Goal: Task Accomplishment & Management: Manage account settings

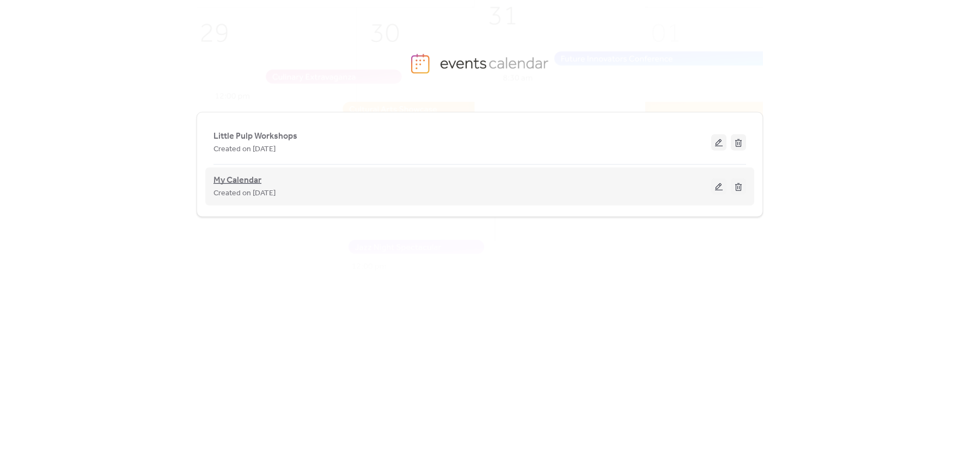
click at [250, 180] on span "My Calendar" at bounding box center [237, 180] width 48 height 13
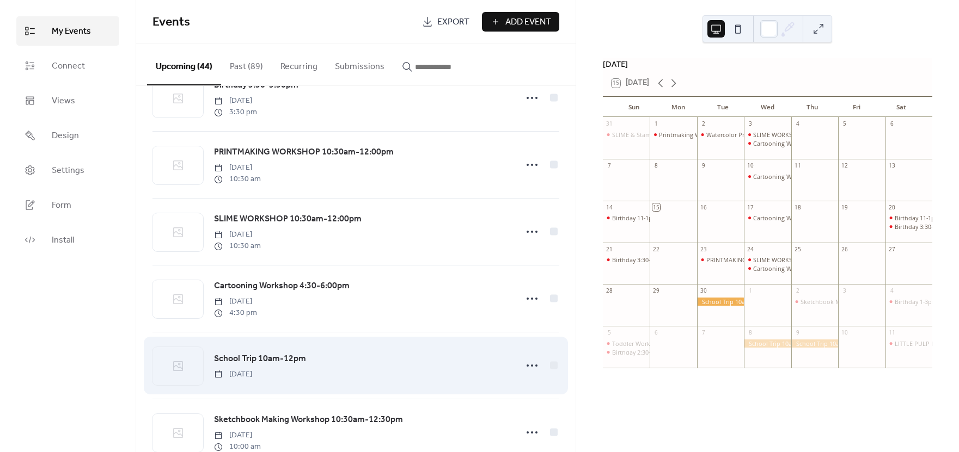
scroll to position [238, 0]
click at [268, 359] on span "School Trip 10am-12pm" at bounding box center [260, 359] width 92 height 13
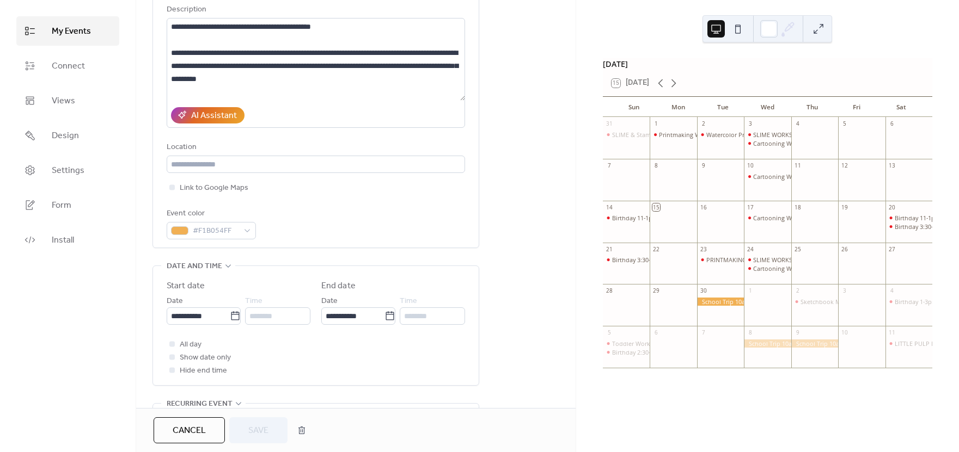
scroll to position [149, 0]
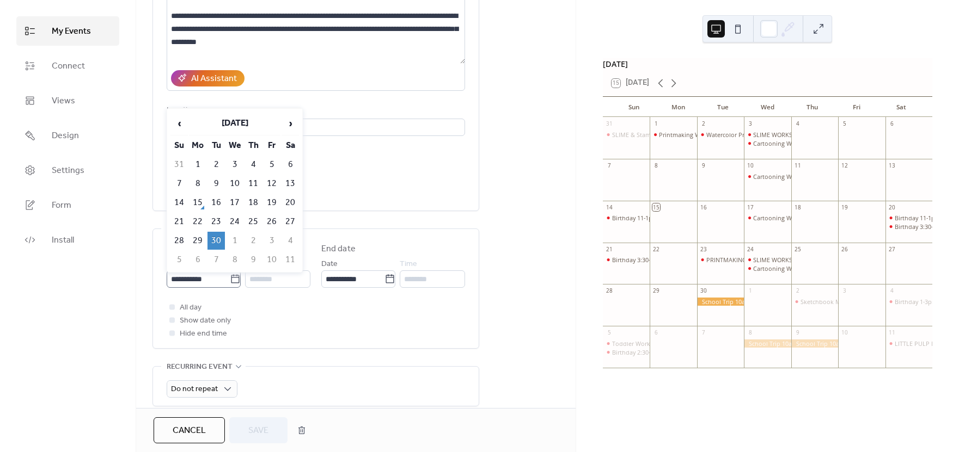
click at [232, 283] on icon at bounding box center [235, 278] width 8 height 9
click at [230, 283] on input "**********" at bounding box center [198, 279] width 63 height 17
click at [276, 220] on td "26" at bounding box center [271, 222] width 17 height 18
type input "**********"
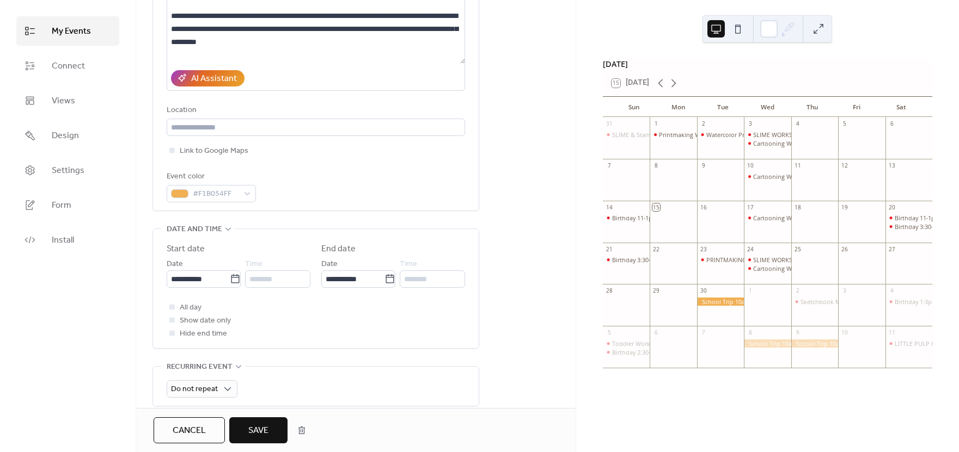
click at [266, 434] on span "Save" at bounding box center [258, 431] width 20 height 13
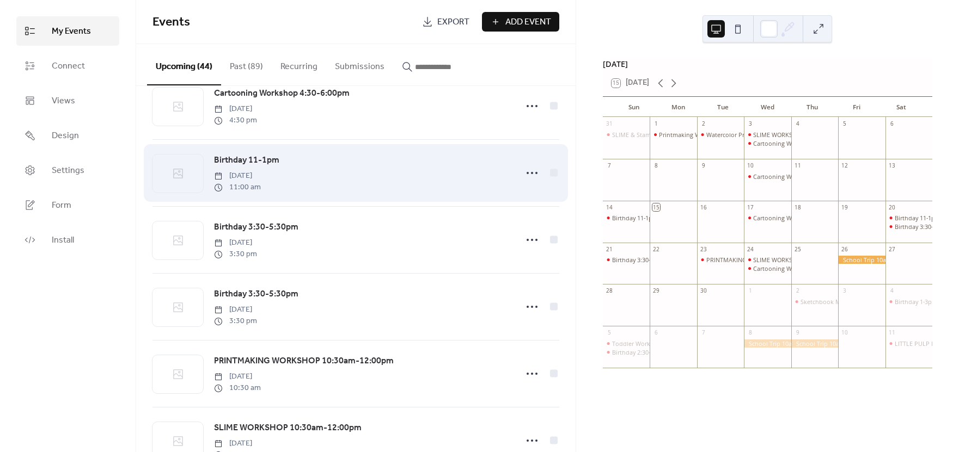
scroll to position [32, 0]
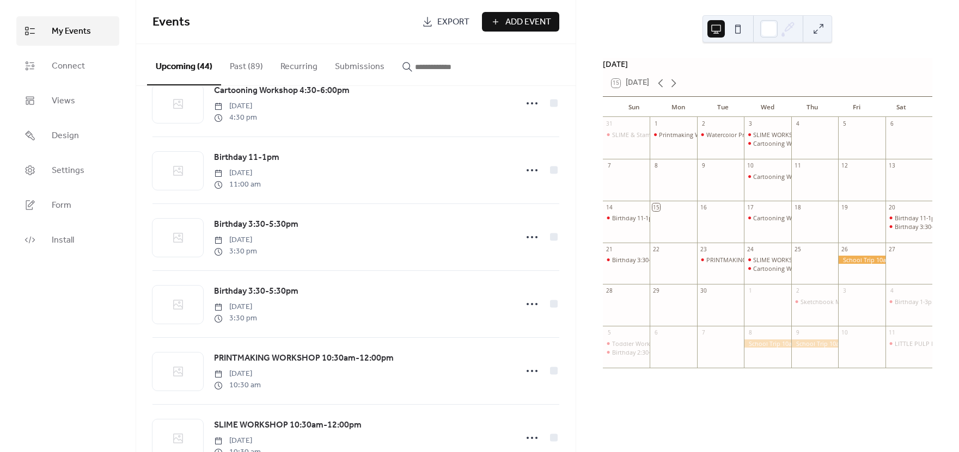
drag, startPoint x: 253, startPoint y: 65, endPoint x: 266, endPoint y: 117, distance: 53.4
click at [253, 65] on button "Past (89)" at bounding box center [246, 64] width 51 height 40
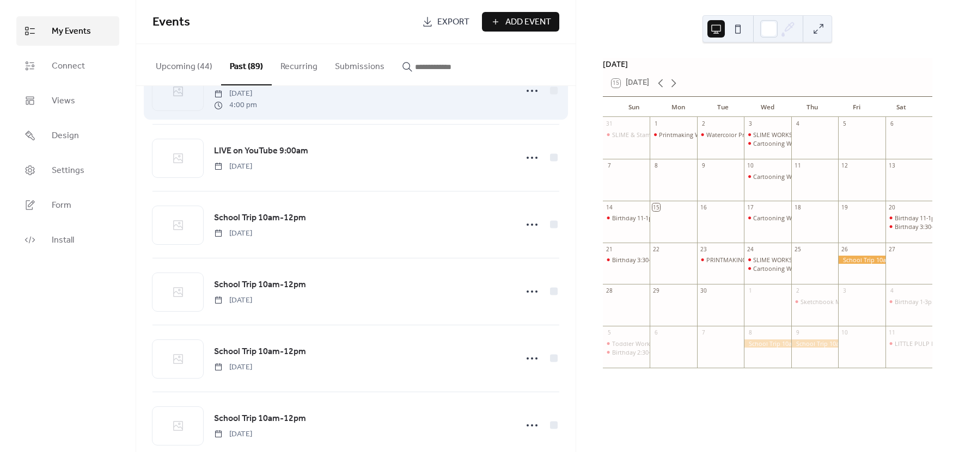
scroll to position [3311, 0]
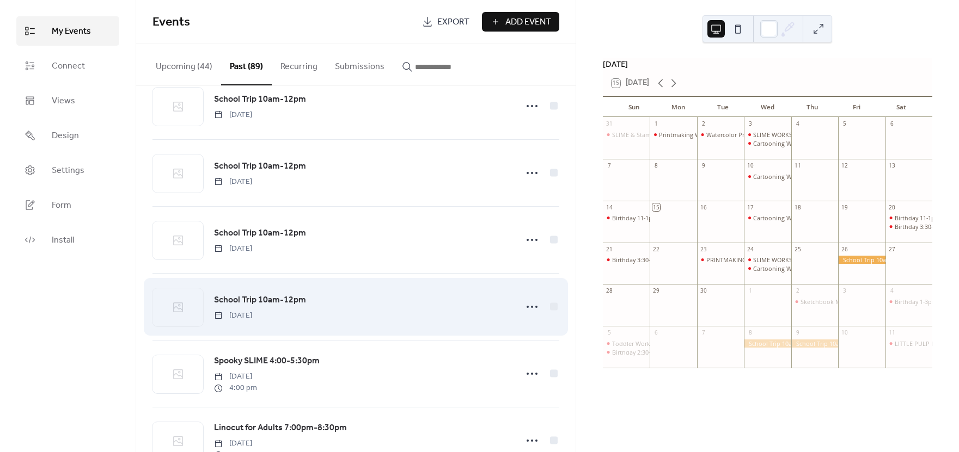
click at [272, 307] on span "School Trip 10am-12pm" at bounding box center [260, 300] width 92 height 13
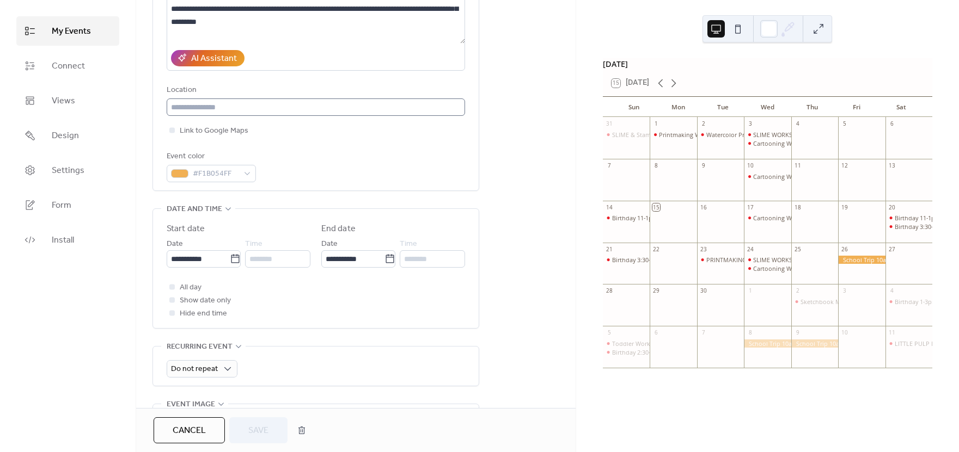
scroll to position [169, 0]
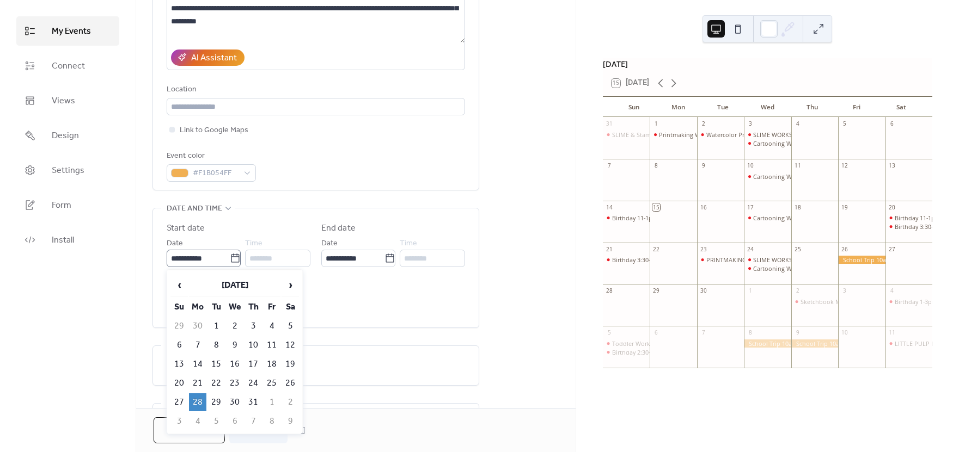
click at [231, 258] on icon at bounding box center [235, 258] width 11 height 11
click at [230, 258] on input "**********" at bounding box center [198, 258] width 63 height 17
click at [292, 283] on span "›" at bounding box center [290, 285] width 16 height 22
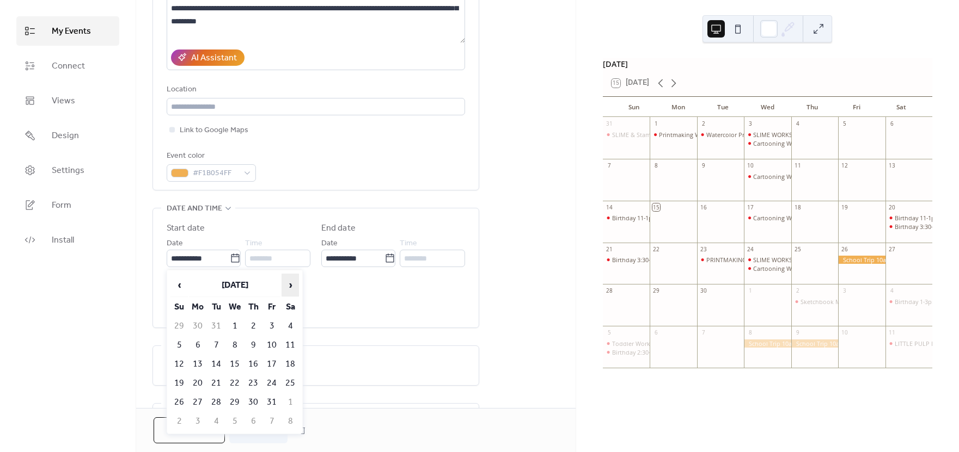
click at [292, 283] on span "›" at bounding box center [290, 285] width 16 height 22
click at [287, 290] on span "›" at bounding box center [290, 285] width 16 height 22
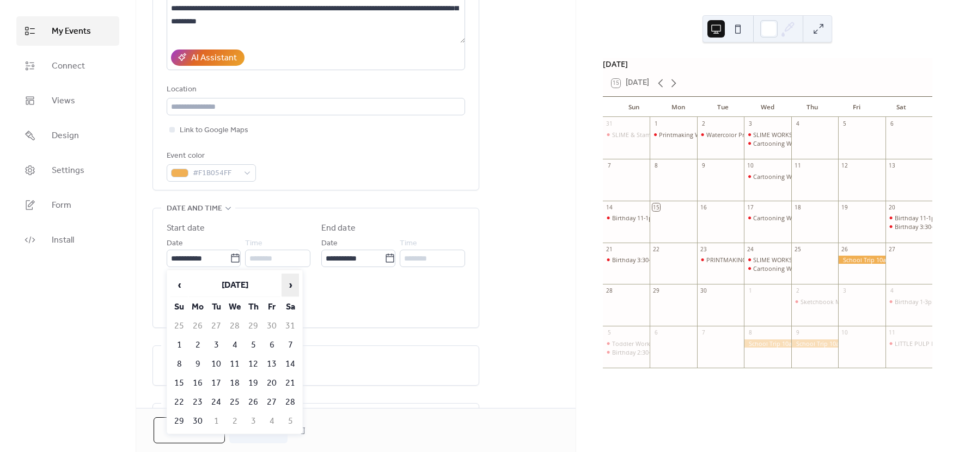
click at [287, 290] on span "›" at bounding box center [290, 285] width 16 height 22
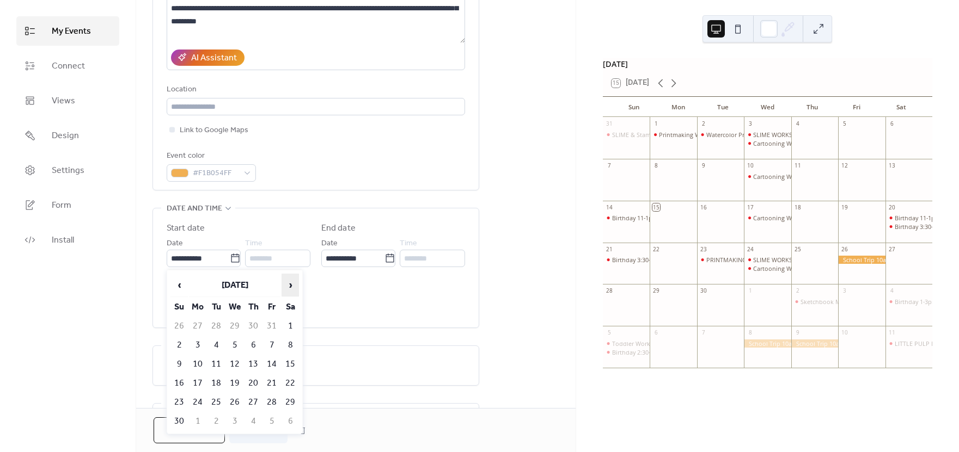
click at [287, 290] on span "›" at bounding box center [290, 285] width 16 height 22
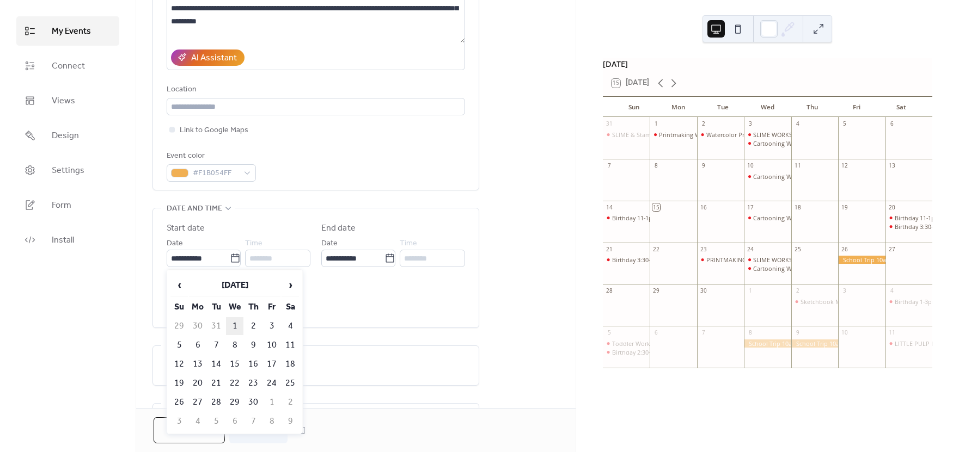
click at [237, 323] on td "1" at bounding box center [234, 326] width 17 height 18
type input "**********"
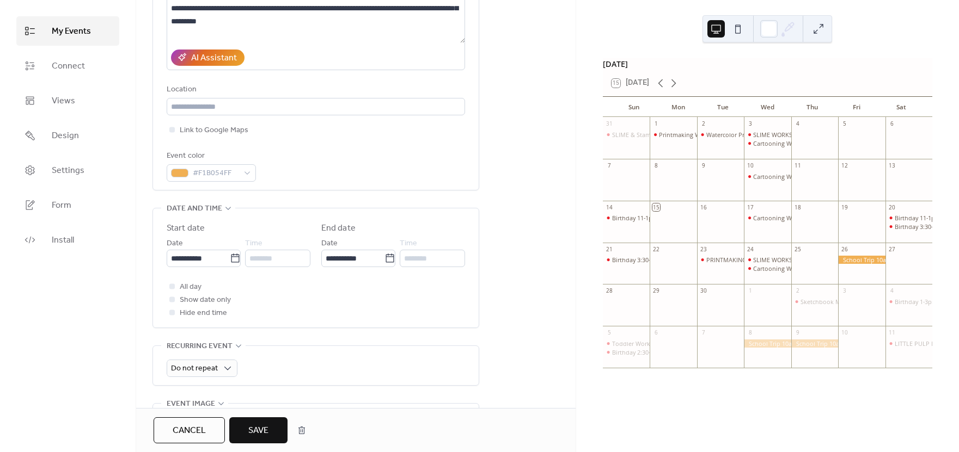
click at [257, 427] on span "Save" at bounding box center [258, 431] width 20 height 13
